Goal: Check status: Check status

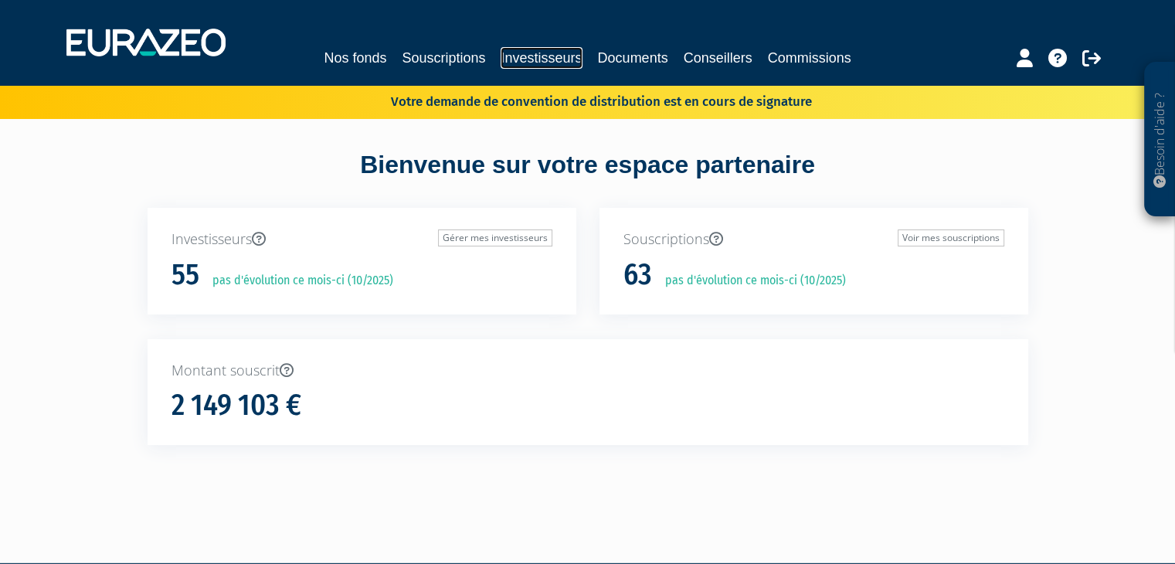
click at [546, 56] on link "Investisseurs" at bounding box center [540, 58] width 81 height 22
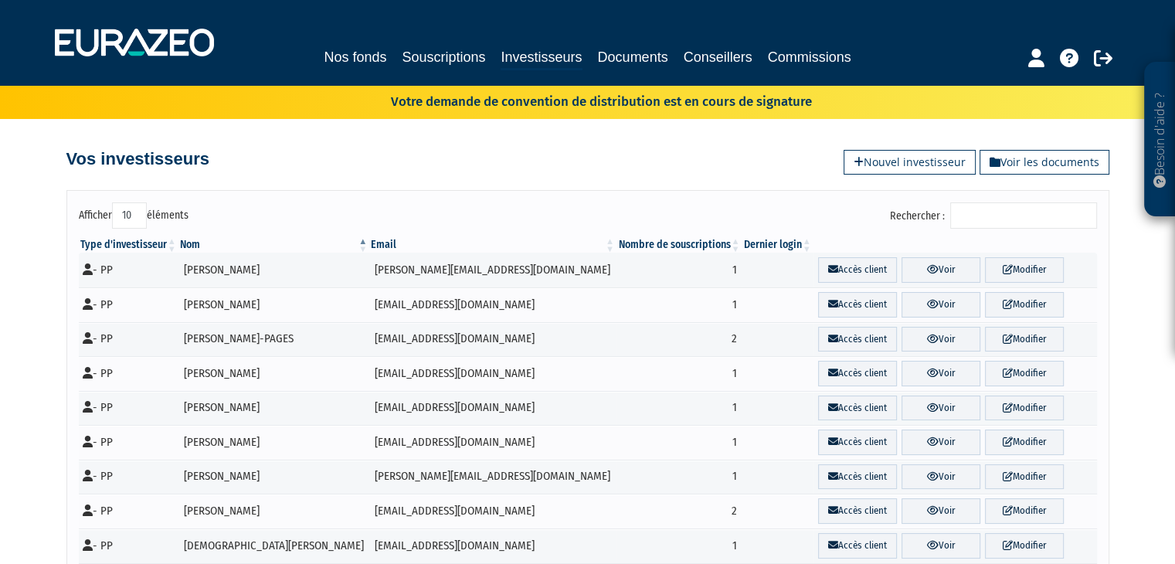
click at [1007, 202] on input "Rechercher :" at bounding box center [1023, 215] width 147 height 26
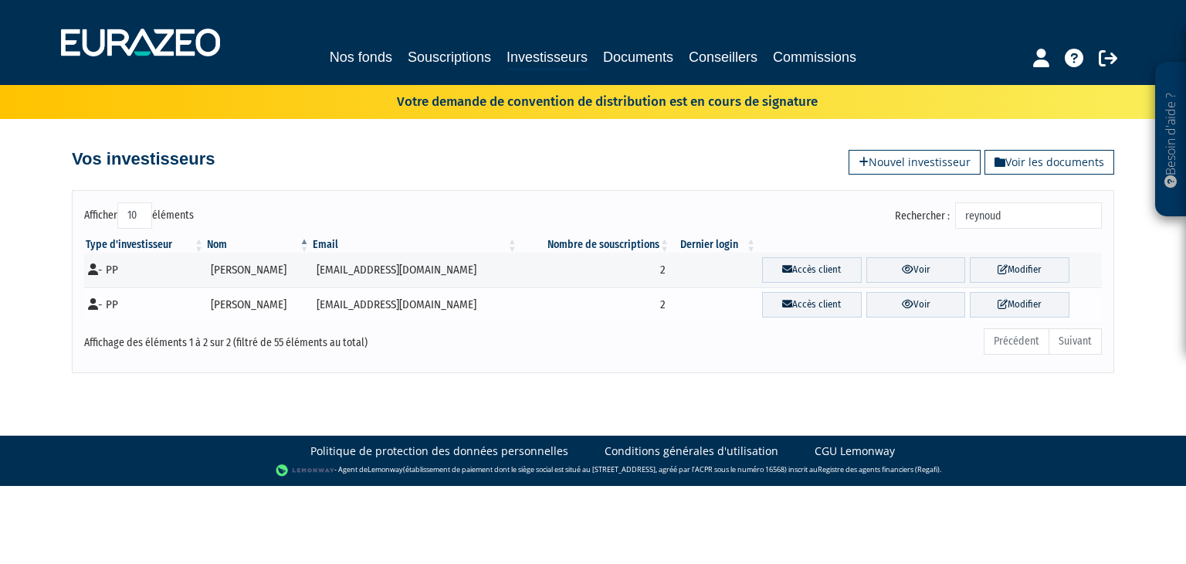
type input "reynoud"
click at [400, 300] on td "reynoud.fabre@gmail.com" at bounding box center [415, 304] width 208 height 35
click at [256, 308] on td "Karine REYNOUD-FABRE" at bounding box center [257, 304] width 105 height 35
click at [114, 300] on td "- PP" at bounding box center [144, 304] width 121 height 35
click at [934, 313] on link "Voir" at bounding box center [917, 304] width 100 height 25
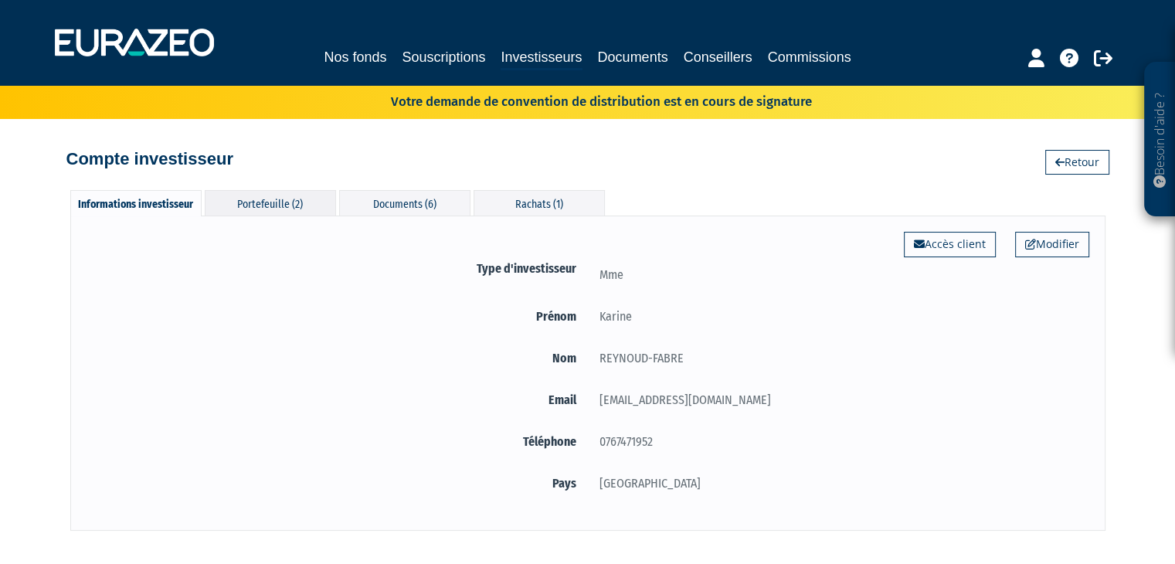
click at [286, 206] on div "Portefeuille (2)" at bounding box center [270, 202] width 131 height 25
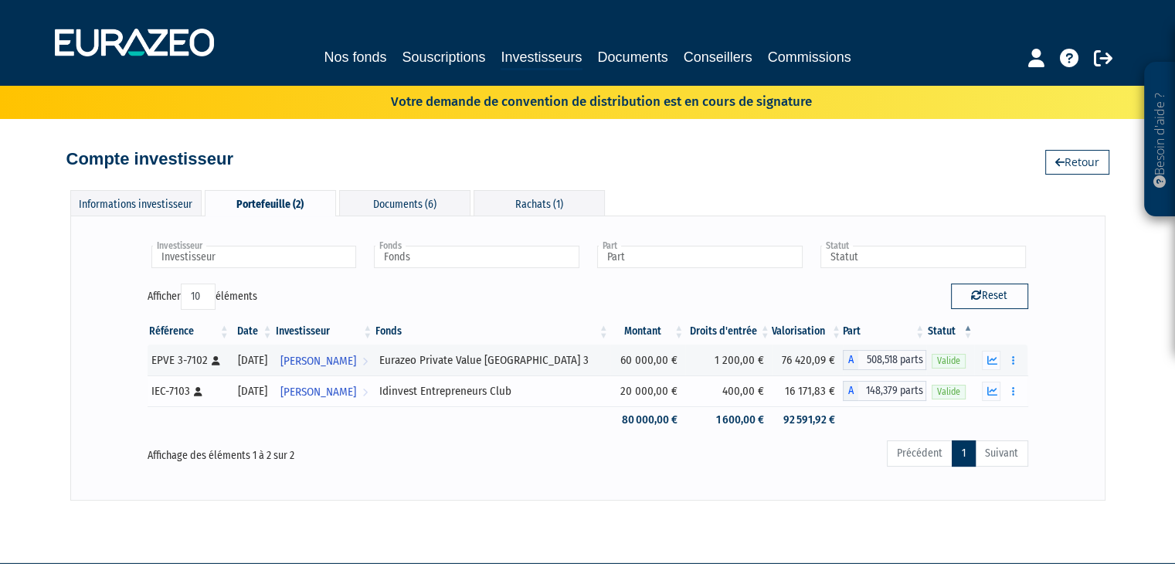
drag, startPoint x: 522, startPoint y: 365, endPoint x: 531, endPoint y: 402, distance: 38.8
click at [531, 402] on tbody "EPVE 3-7102 [Français] Personne physique 01/04/2022 Karine REYNOUD-FABRE Voir l…" at bounding box center [588, 388] width 880 height 89
drag, startPoint x: 531, startPoint y: 402, endPoint x: 527, endPoint y: 410, distance: 8.3
click at [531, 402] on td "Idinvest Entrepreneurs Club" at bounding box center [492, 390] width 236 height 31
click at [602, 444] on div "Précédent 1 Suivant" at bounding box center [776, 456] width 504 height 34
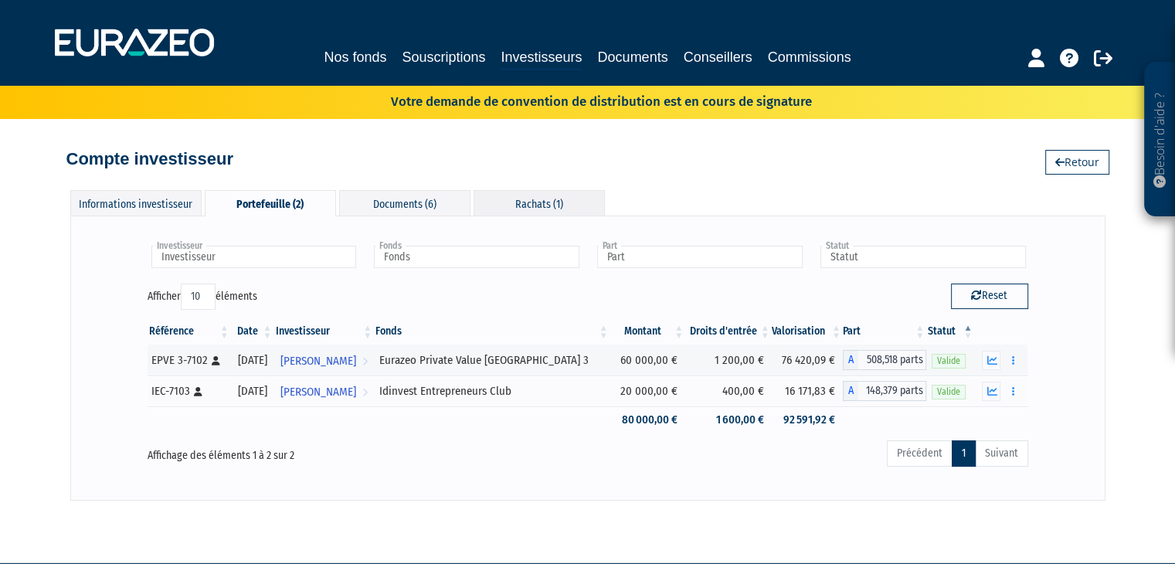
click at [524, 214] on div "Rachats (1)" at bounding box center [538, 202] width 131 height 25
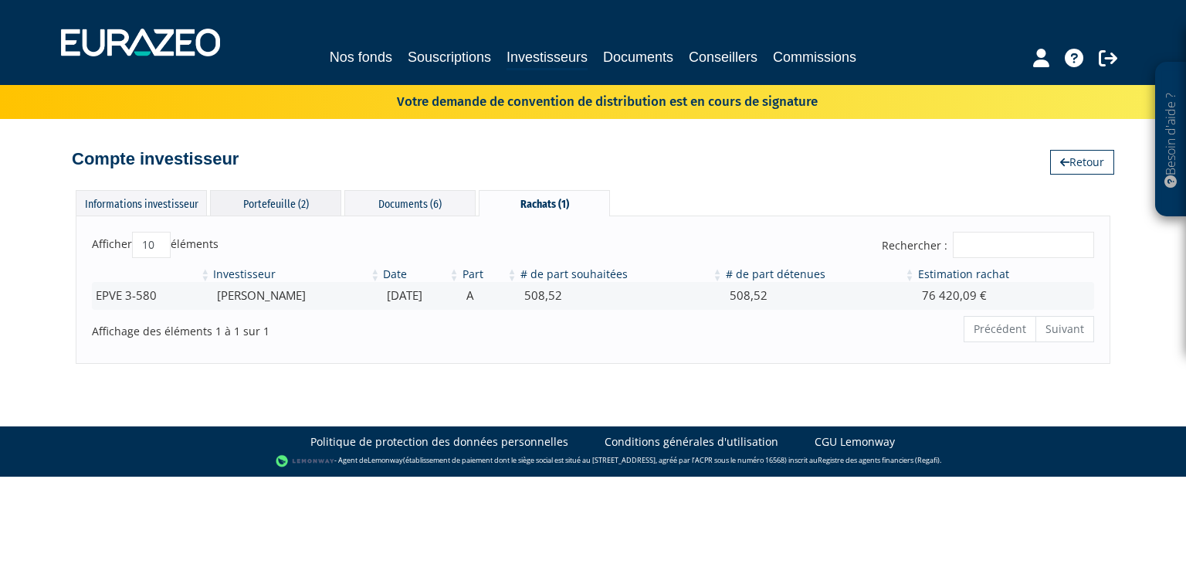
click at [290, 205] on div "Portefeuille (2)" at bounding box center [275, 202] width 131 height 25
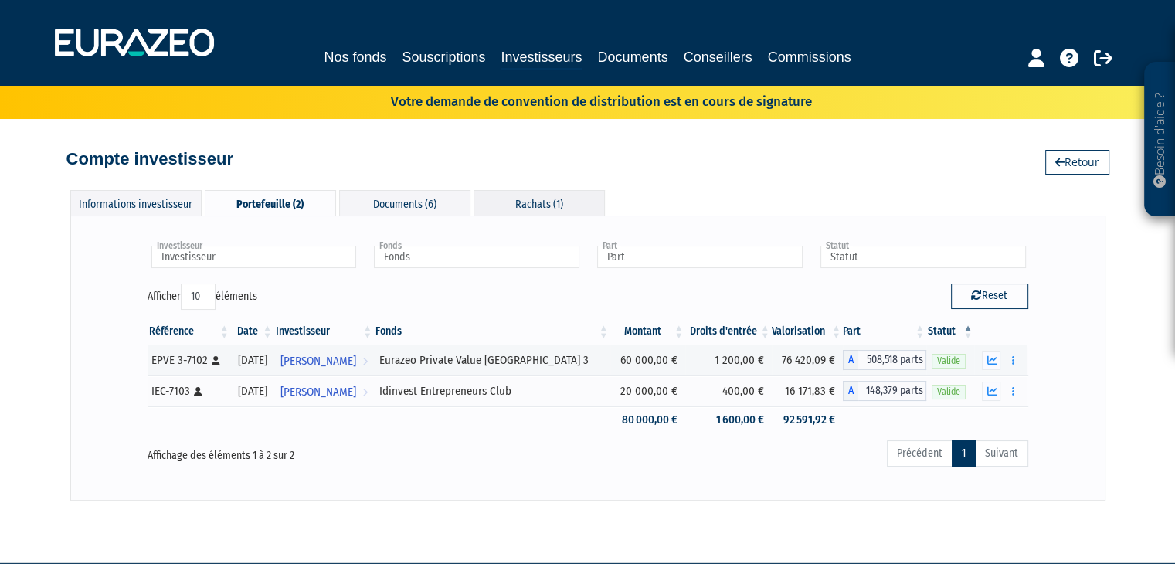
click at [525, 200] on div "Rachats (1)" at bounding box center [538, 202] width 131 height 25
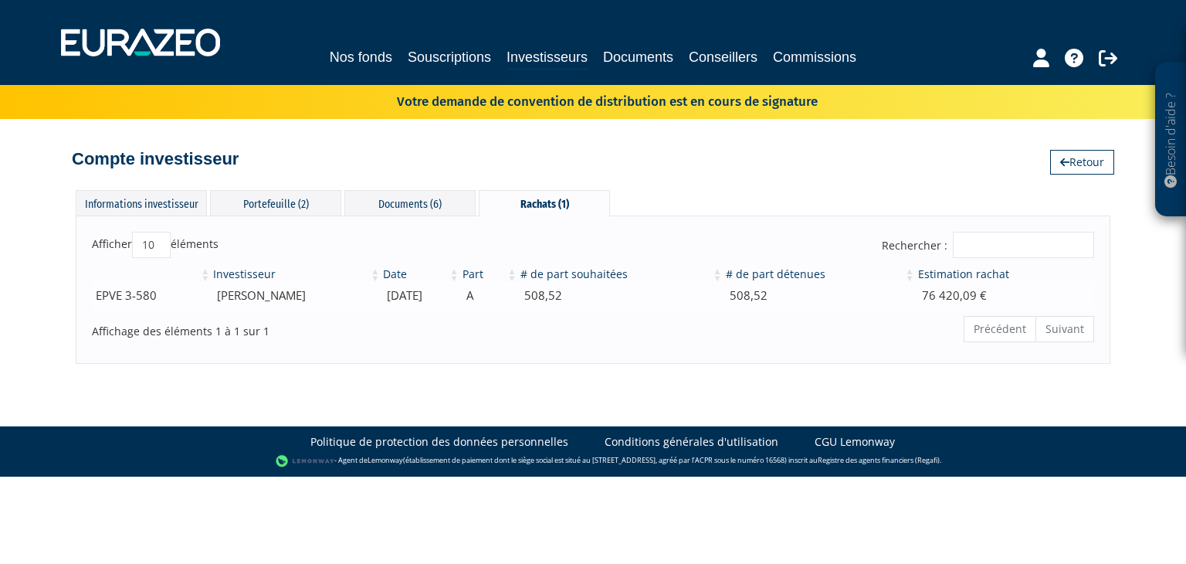
drag, startPoint x: 495, startPoint y: 297, endPoint x: 421, endPoint y: 300, distance: 74.2
click at [421, 300] on td "08/11/2024" at bounding box center [421, 295] width 79 height 27
click at [295, 200] on div "Portefeuille (2)" at bounding box center [275, 202] width 131 height 25
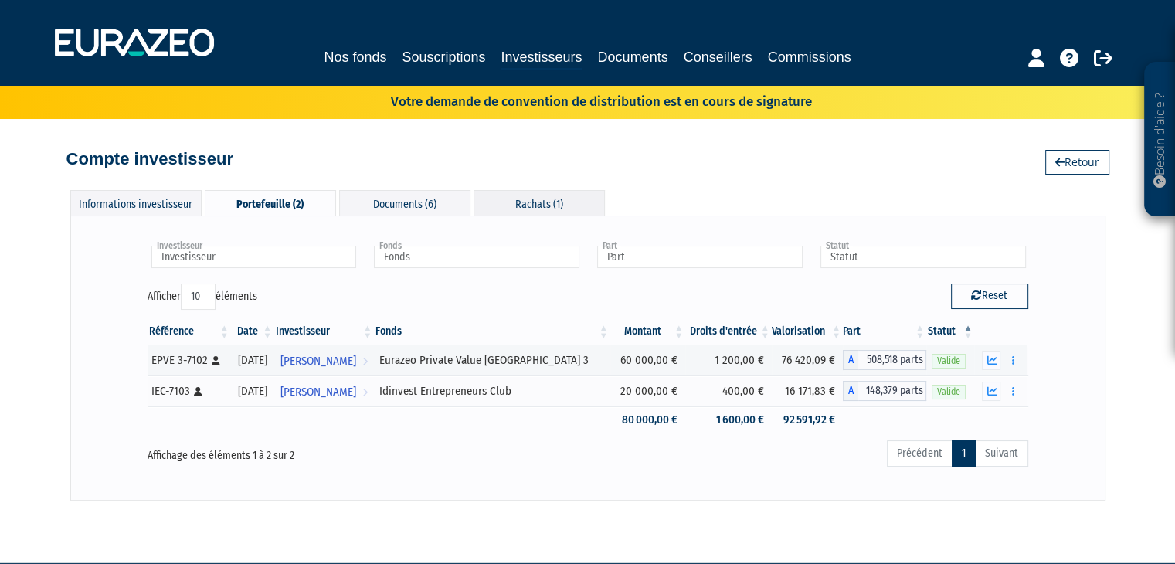
click at [546, 205] on div "Rachats (1)" at bounding box center [538, 202] width 131 height 25
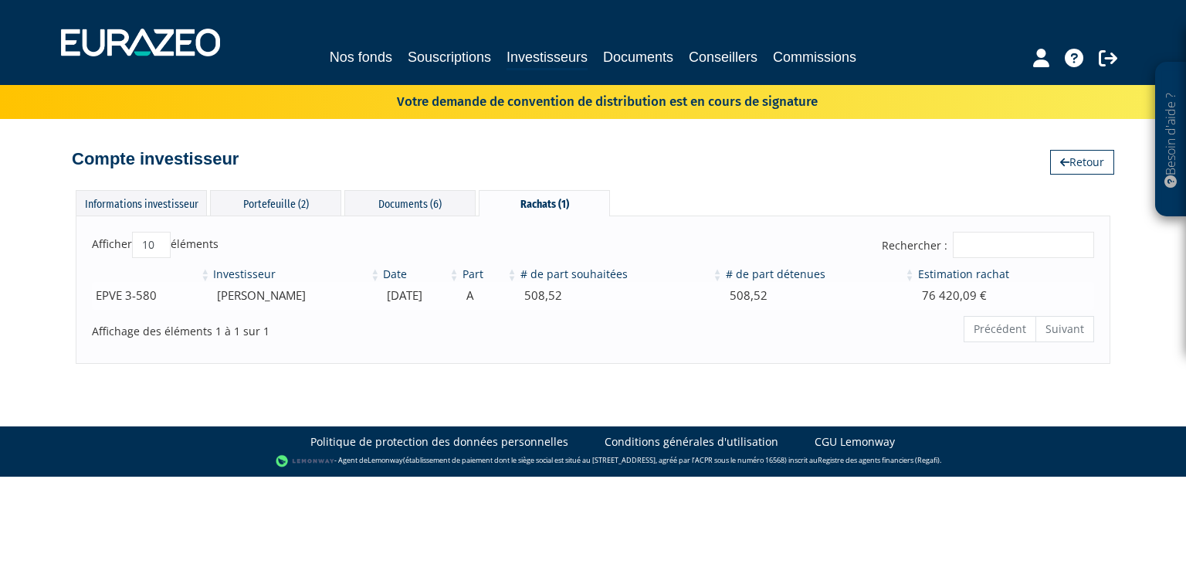
drag, startPoint x: 489, startPoint y: 296, endPoint x: 411, endPoint y: 298, distance: 78.0
click at [411, 298] on tr "EPVE 3-580 Karine REYNOUD-FABRE 08/11/2024 A 508,52 508,52 76 420,09 €" at bounding box center [593, 295] width 1002 height 27
click at [556, 155] on div "Compte investisseur Retour" at bounding box center [593, 151] width 1043 height 34
drag, startPoint x: 510, startPoint y: 299, endPoint x: 398, endPoint y: 291, distance: 111.5
click at [398, 291] on tr "EPVE 3-580 Karine REYNOUD-FABRE 08/11/2024 A 508,52 508,52 76 420,09 €" at bounding box center [593, 295] width 1002 height 27
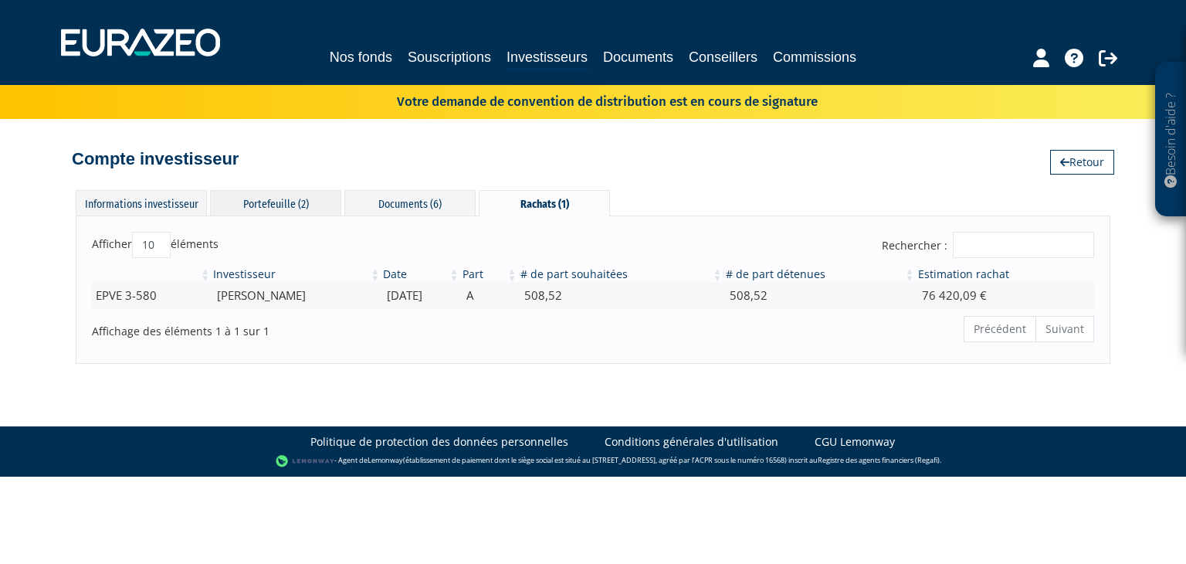
click at [287, 210] on div "Portefeuille (2)" at bounding box center [275, 202] width 131 height 25
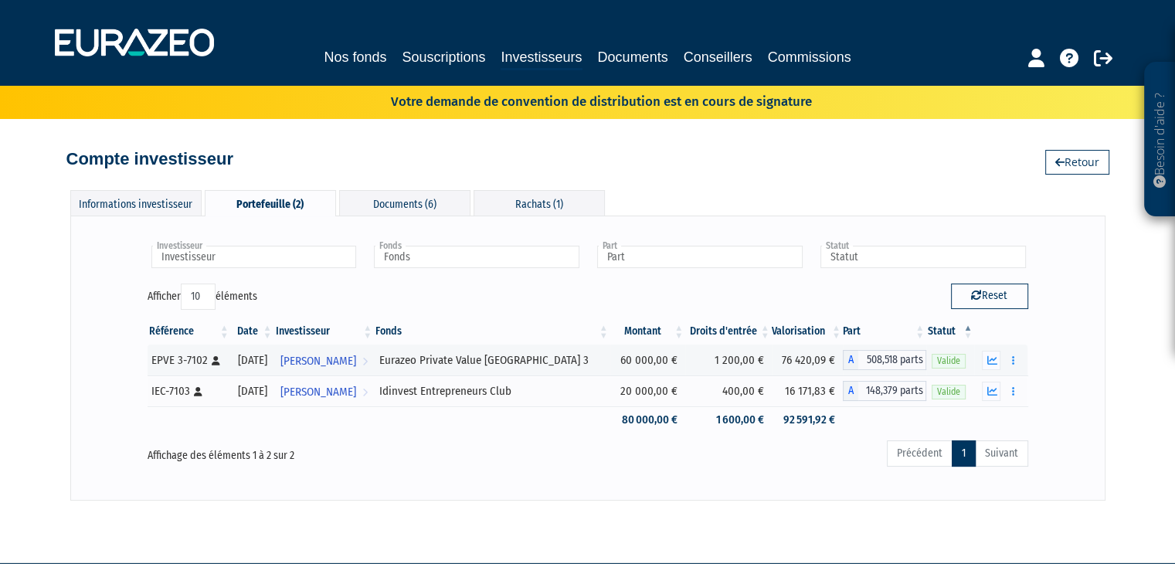
click at [517, 283] on div "Afficher 10 25 50 100 éléments" at bounding box center [362, 298] width 429 height 30
